Goal: Information Seeking & Learning: Learn about a topic

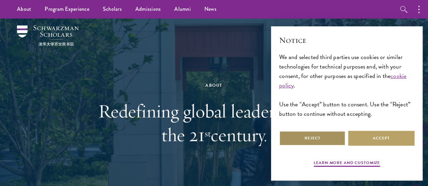
click at [332, 138] on button "Reject" at bounding box center [312, 138] width 66 height 15
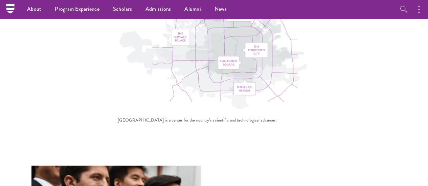
scroll to position [1984, 0]
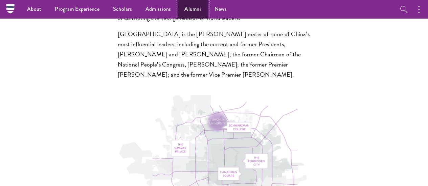
click at [186, 7] on link "Alumni" at bounding box center [193, 9] width 30 height 19
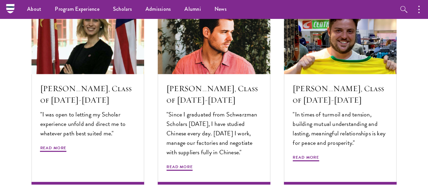
scroll to position [2201, 0]
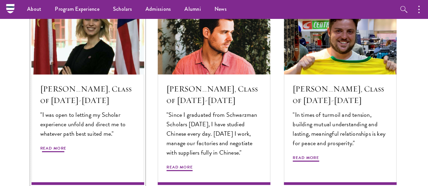
click at [119, 106] on h5 "[PERSON_NAME], Class of [DATE]-[DATE]" at bounding box center [87, 94] width 95 height 23
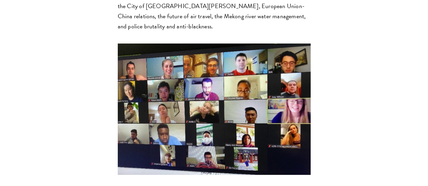
scroll to position [1147, 0]
